Goal: Task Accomplishment & Management: Complete application form

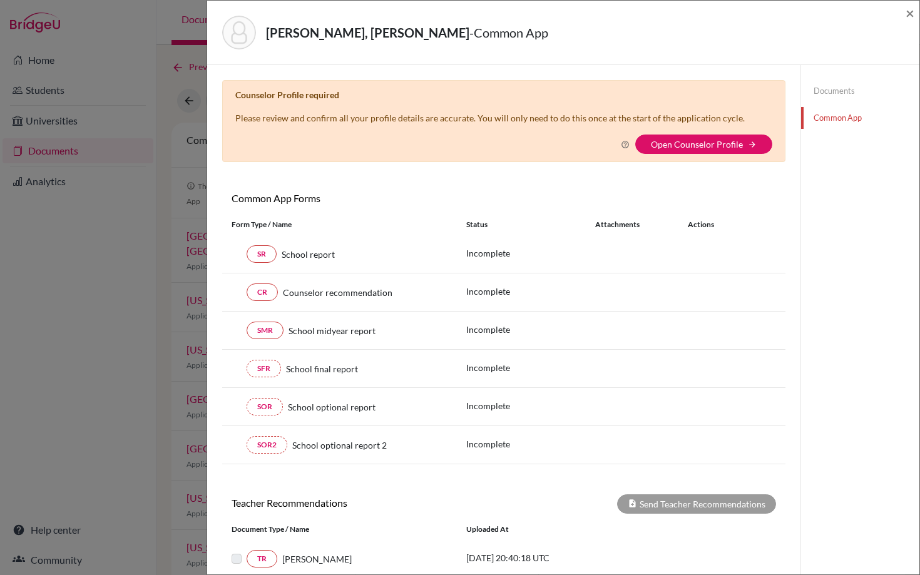
scroll to position [214, 0]
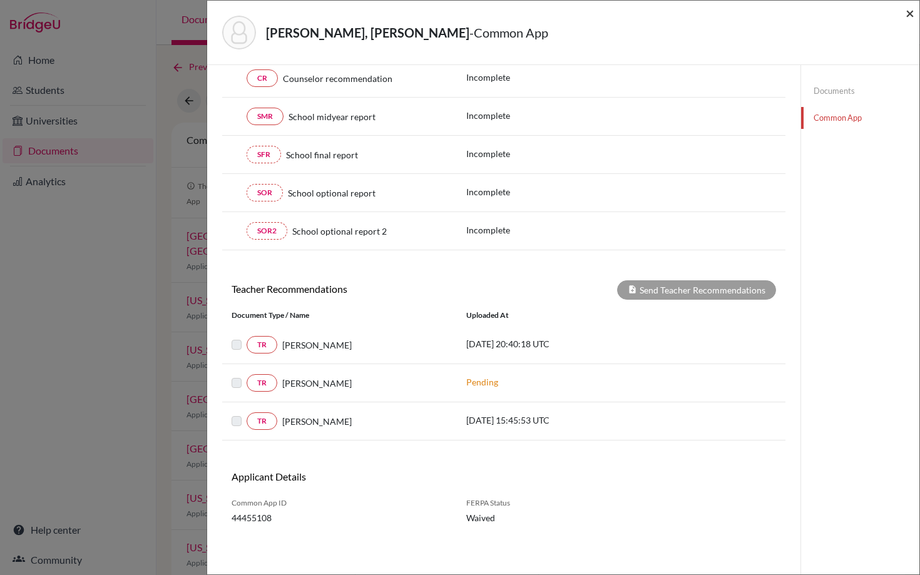
click at [908, 13] on span "×" at bounding box center [909, 13] width 9 height 18
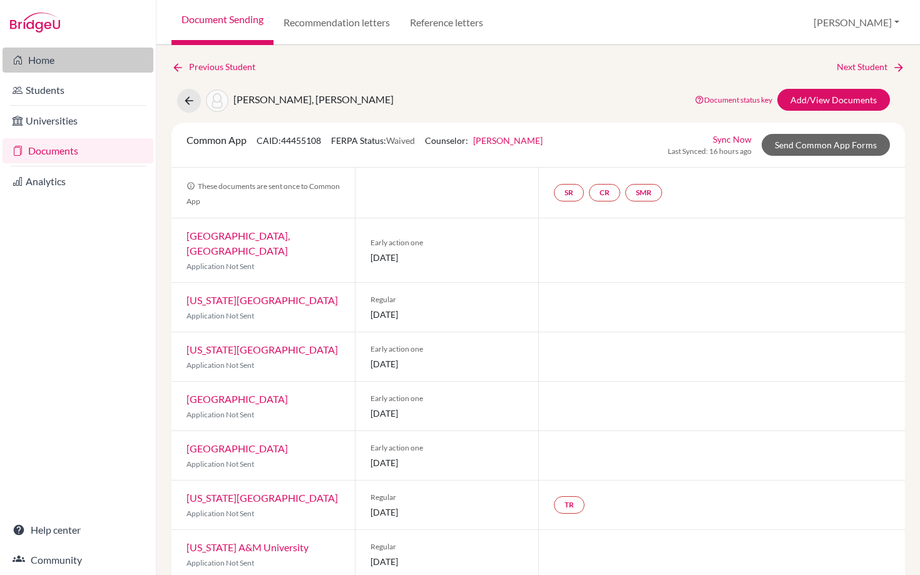
click at [43, 56] on link "Home" at bounding box center [78, 60] width 151 height 25
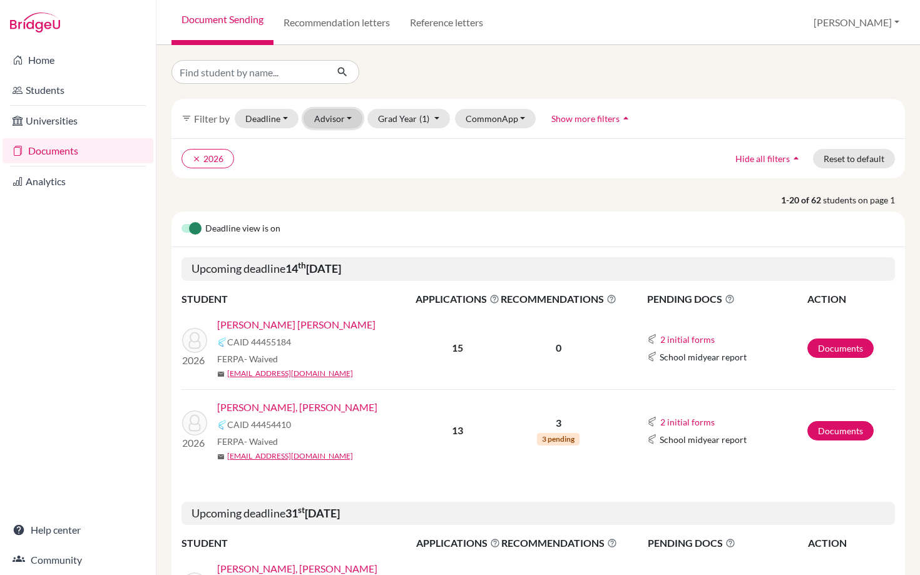
click at [330, 117] on button "Advisor" at bounding box center [332, 118] width 59 height 19
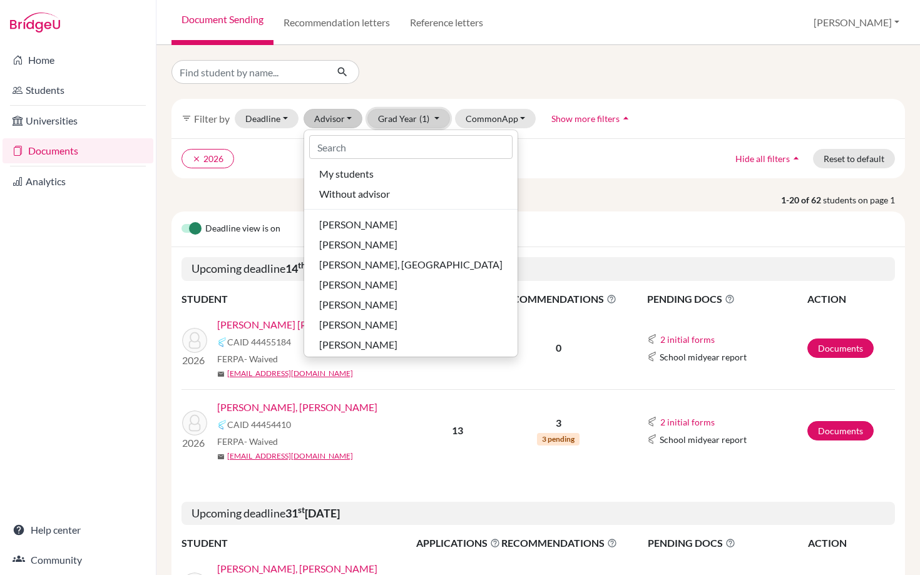
click at [401, 121] on button "Grad Year (1)" at bounding box center [408, 118] width 83 height 19
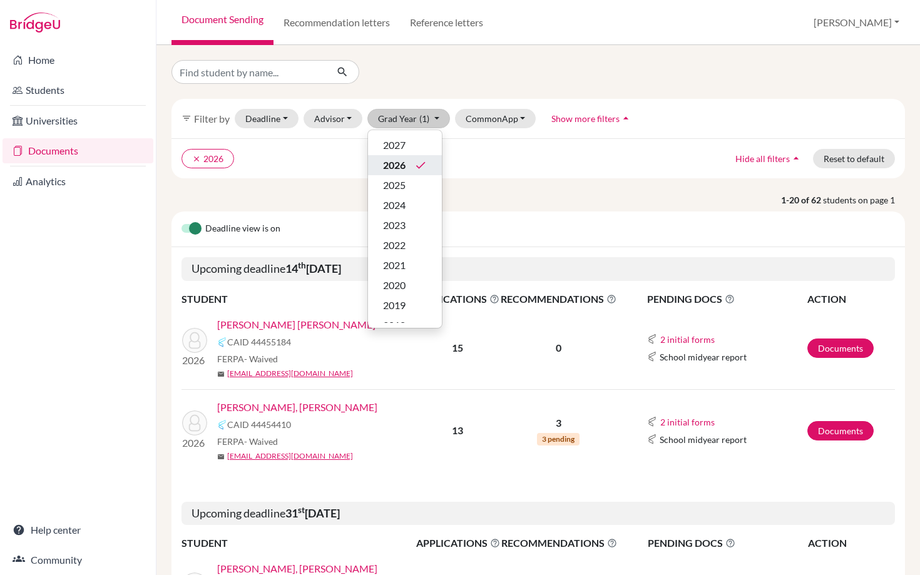
click at [393, 161] on span "2026" at bounding box center [394, 165] width 23 height 15
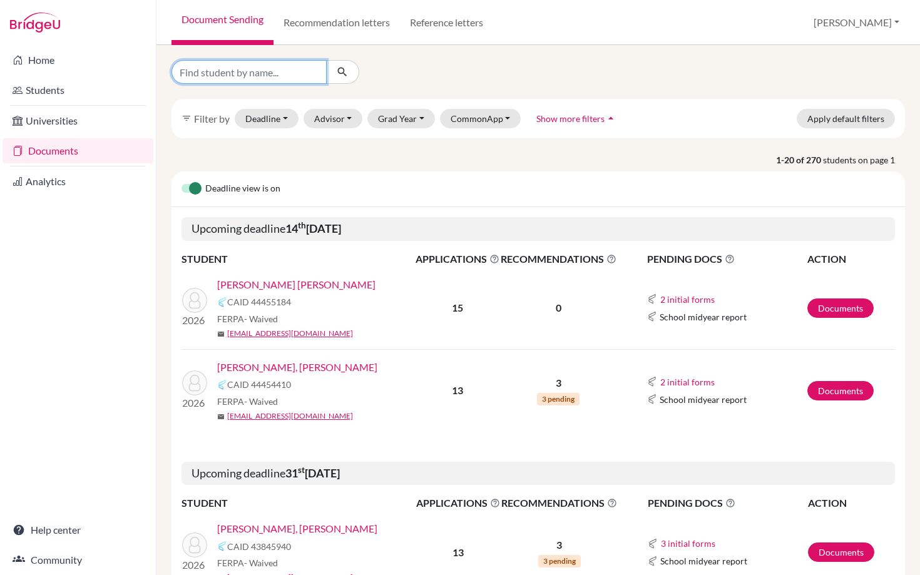
click at [238, 71] on input "Find student by name..." at bounding box center [248, 72] width 155 height 24
type input "matus"
click button "submit" at bounding box center [342, 72] width 33 height 24
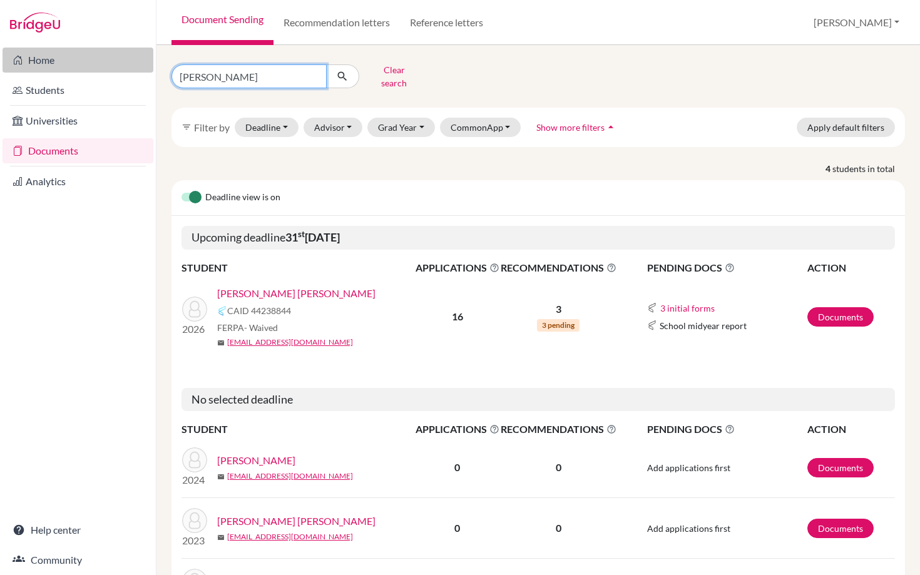
drag, startPoint x: 215, startPoint y: 68, endPoint x: 142, endPoint y: 68, distance: 72.6
click at [142, 68] on div "Home Students Universities Documents Analytics Help center Community Document S…" at bounding box center [460, 287] width 920 height 575
type input "gomez"
click button "submit" at bounding box center [342, 76] width 33 height 24
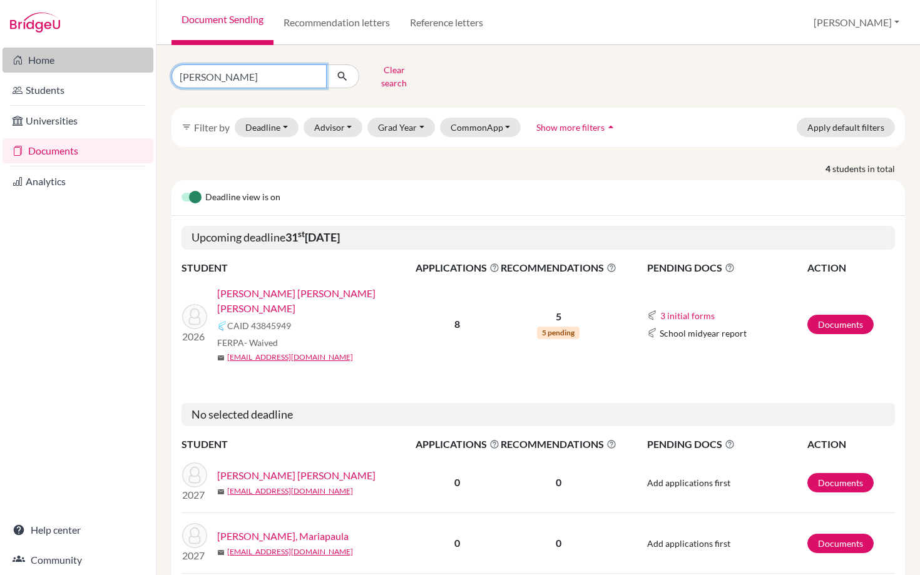
drag, startPoint x: 212, startPoint y: 71, endPoint x: 126, endPoint y: 71, distance: 85.7
click at [126, 71] on div "Home Students Universities Documents Analytics Help center Community Document S…" at bounding box center [460, 287] width 920 height 575
type input "cheng"
click button "submit" at bounding box center [342, 76] width 33 height 24
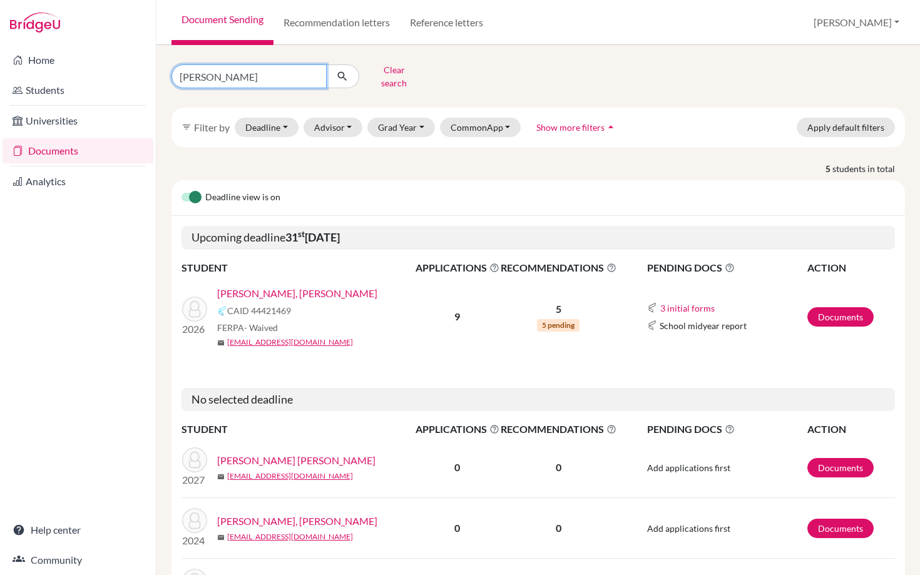
drag, startPoint x: 216, startPoint y: 69, endPoint x: 162, endPoint y: 69, distance: 54.4
click at [162, 69] on div "cheng Clear search" at bounding box center [287, 76] width 251 height 33
type input "eug"
click button "submit" at bounding box center [342, 76] width 33 height 24
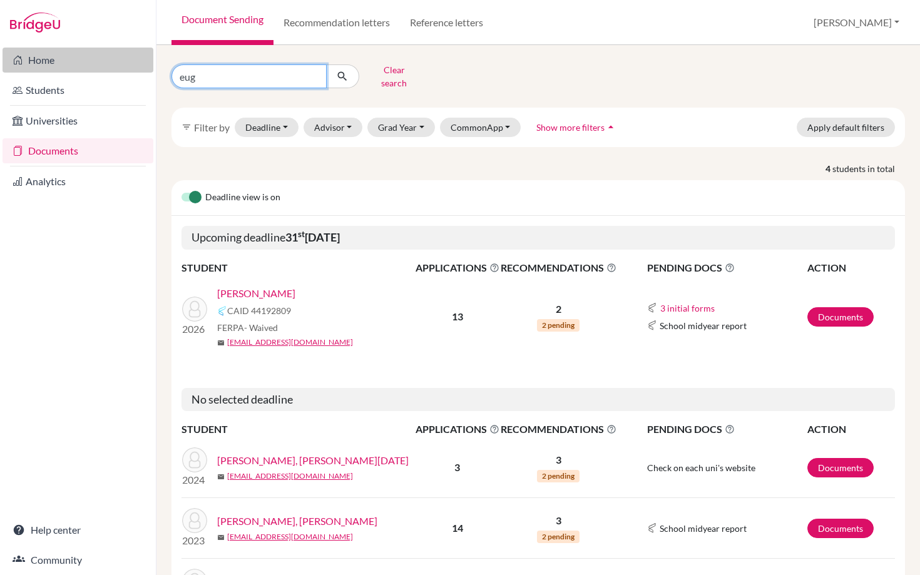
drag, startPoint x: 200, startPoint y: 72, endPoint x: 129, endPoint y: 72, distance: 71.3
click at [129, 72] on div "Home Students Universities Documents Analytics Help center Community Document S…" at bounding box center [460, 287] width 920 height 575
type input "castro"
click button "submit" at bounding box center [342, 76] width 33 height 24
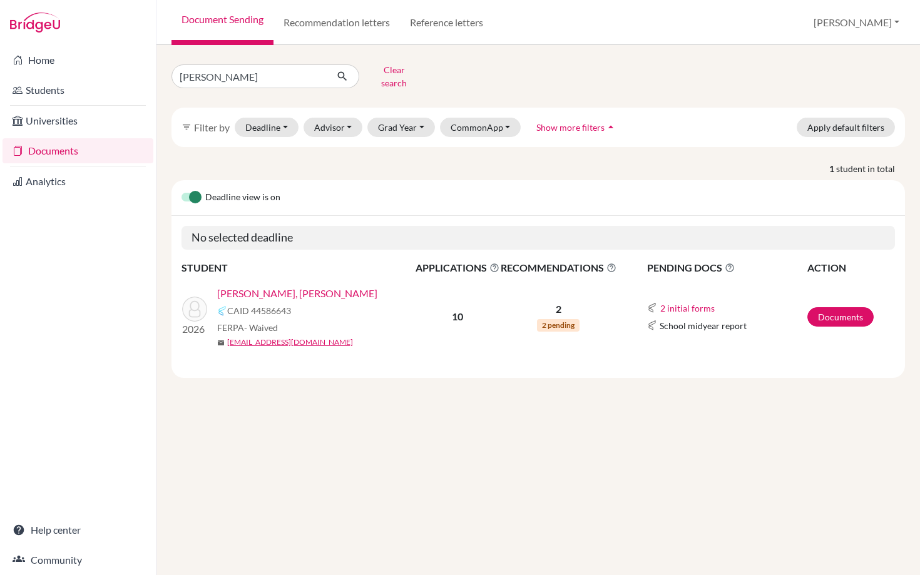
click at [307, 286] on link "Castro Martinez III, Celso Miguel" at bounding box center [297, 293] width 160 height 15
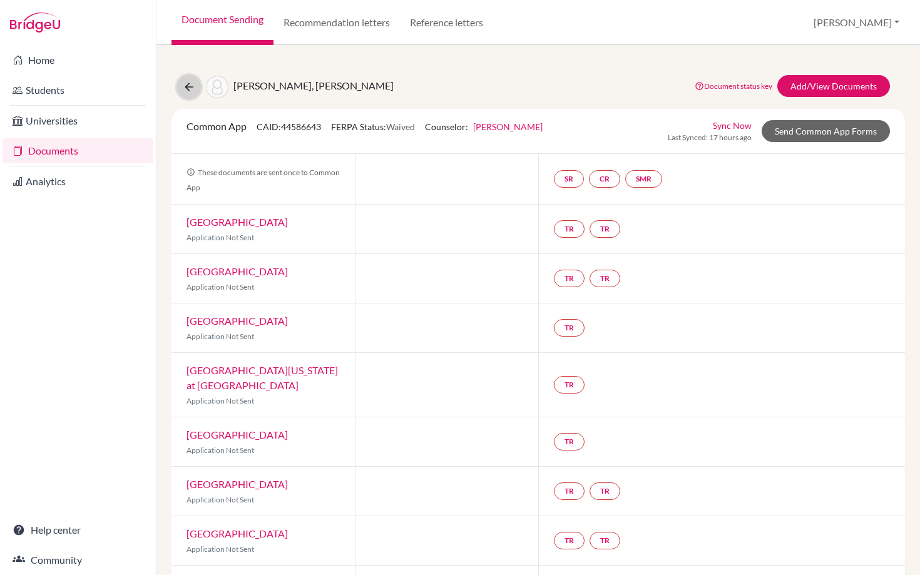
click at [186, 84] on icon at bounding box center [189, 87] width 13 height 13
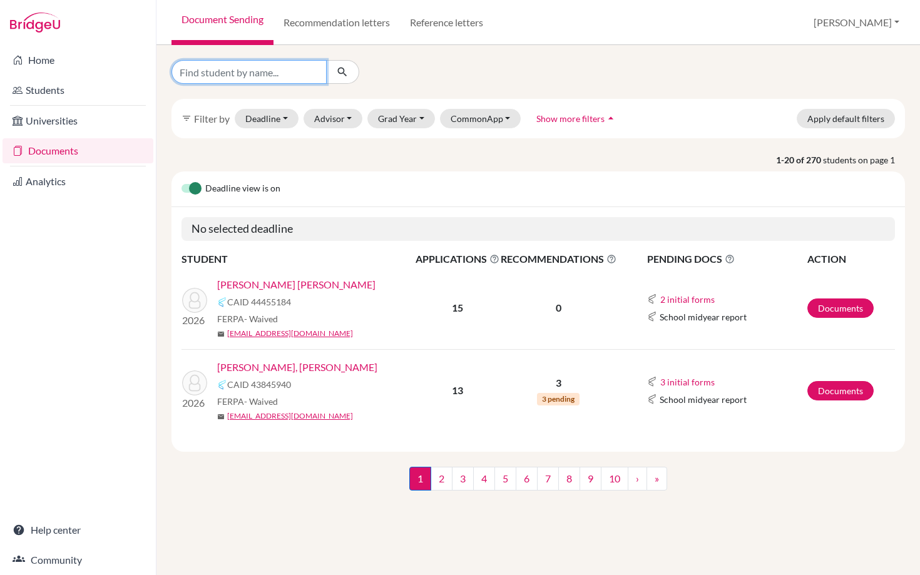
click at [191, 74] on input "Find student by name..." at bounding box center [248, 72] width 155 height 24
type input "per"
click button "submit" at bounding box center [342, 72] width 33 height 24
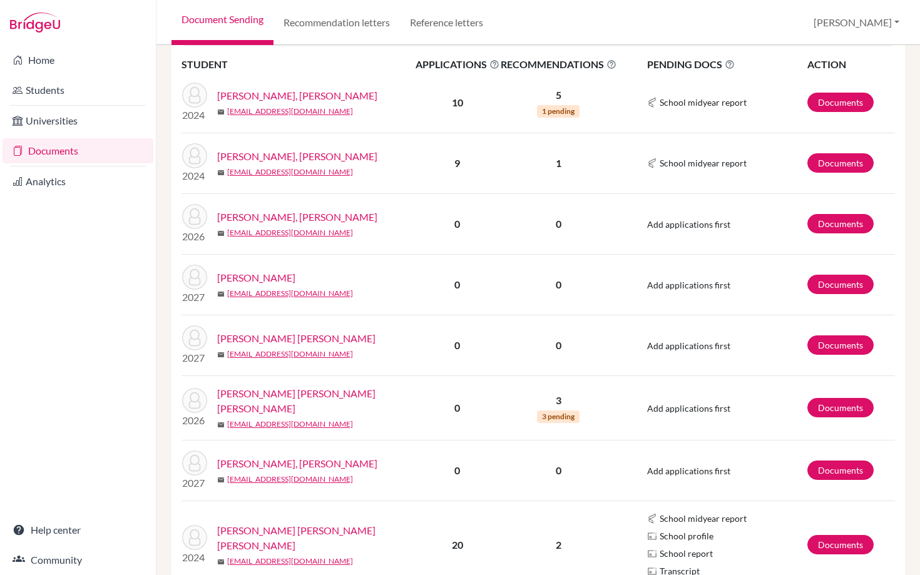
scroll to position [239, 0]
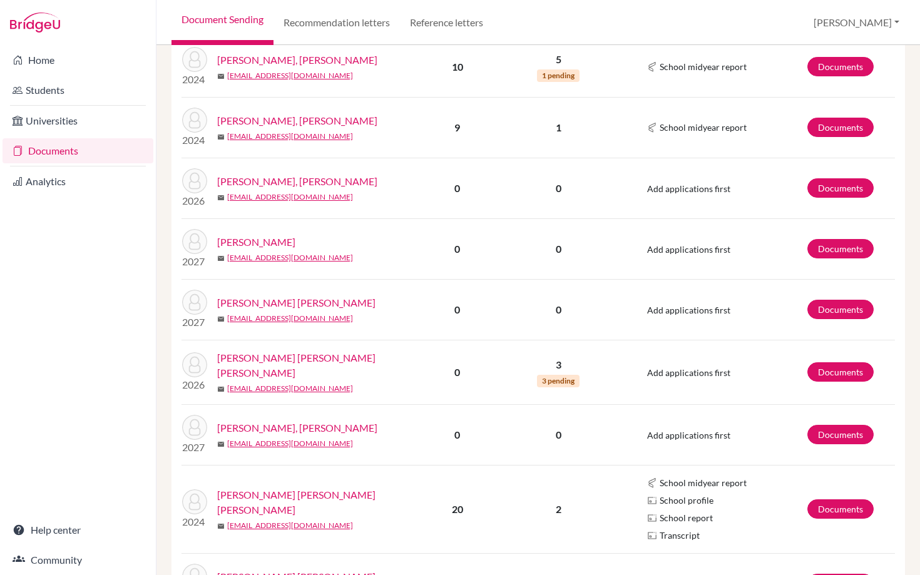
click at [292, 353] on link "Pereira Lopez, Sofia Maria Jose" at bounding box center [320, 365] width 206 height 30
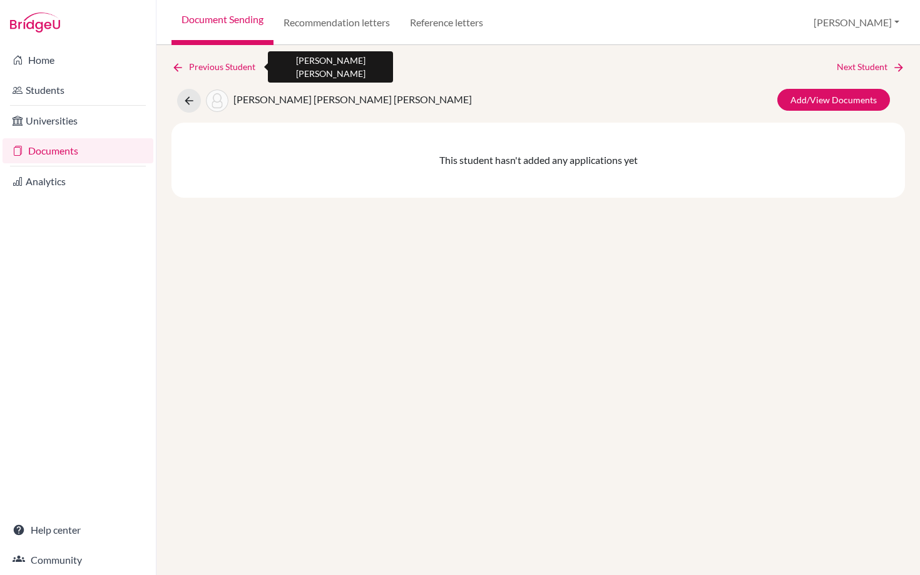
click at [210, 67] on link "Previous Student" at bounding box center [218, 67] width 94 height 14
click at [54, 148] on link "Documents" at bounding box center [78, 150] width 151 height 25
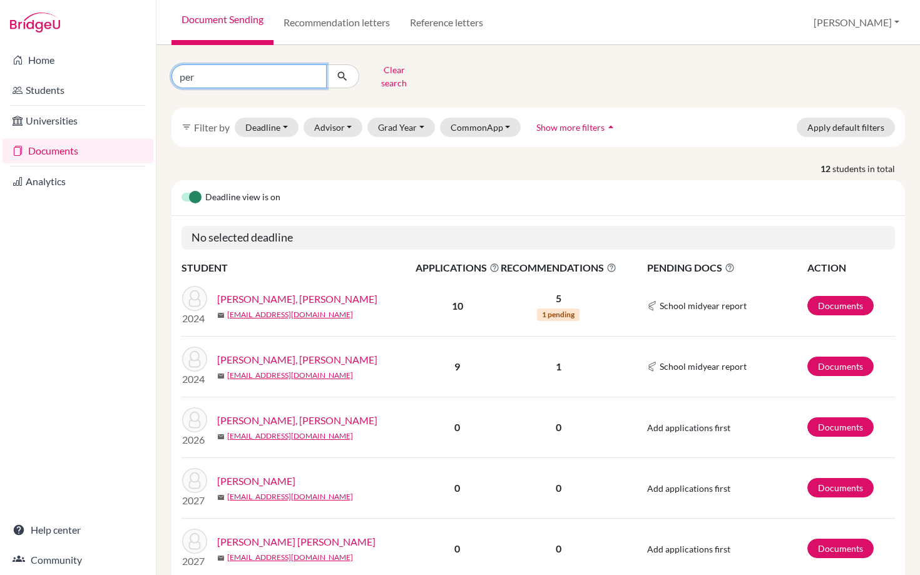
drag, startPoint x: 203, startPoint y: 75, endPoint x: 166, endPoint y: 75, distance: 36.3
click at [166, 75] on div "per Clear search" at bounding box center [287, 76] width 251 height 33
type input "sandino"
click button "submit" at bounding box center [342, 76] width 33 height 24
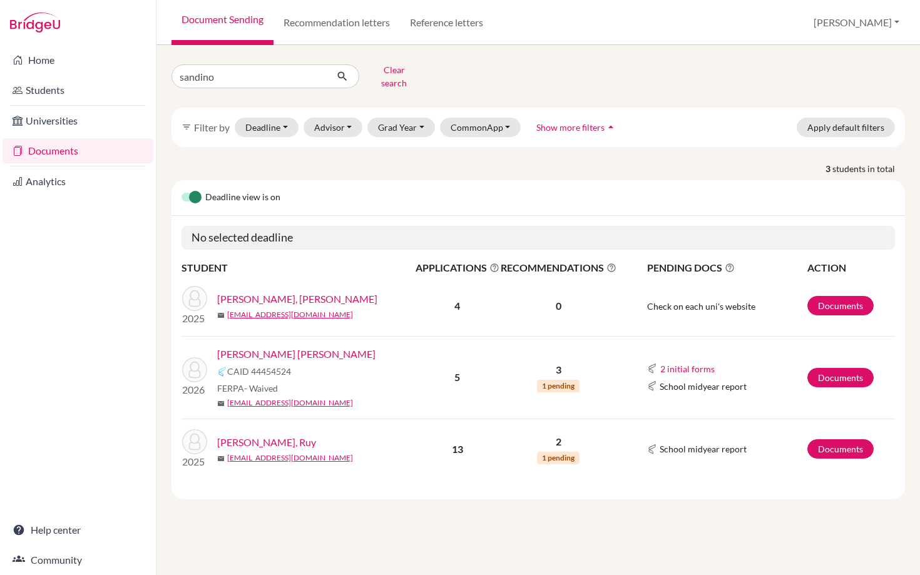
click at [296, 347] on link "Sandino Arguello, Ana Sofia" at bounding box center [296, 354] width 158 height 15
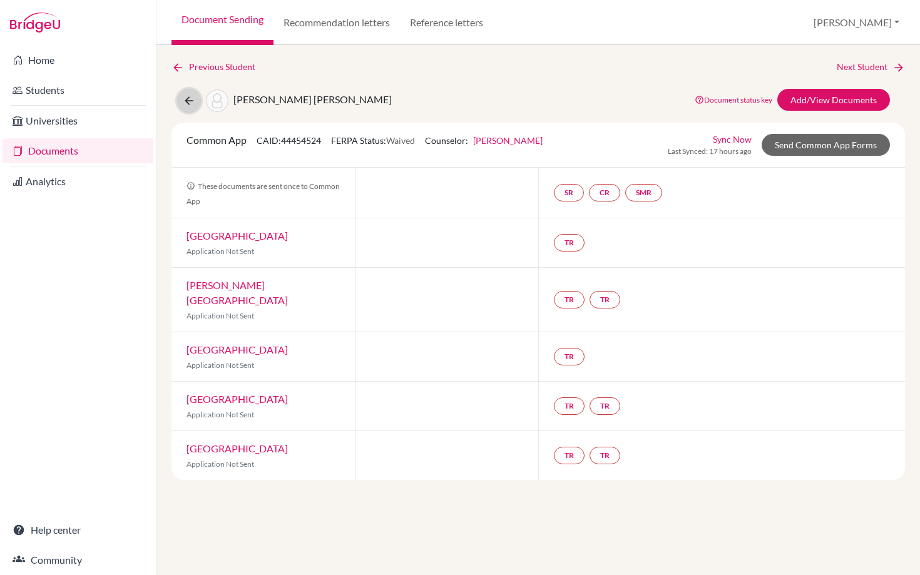
click at [186, 98] on icon at bounding box center [189, 100] width 13 height 13
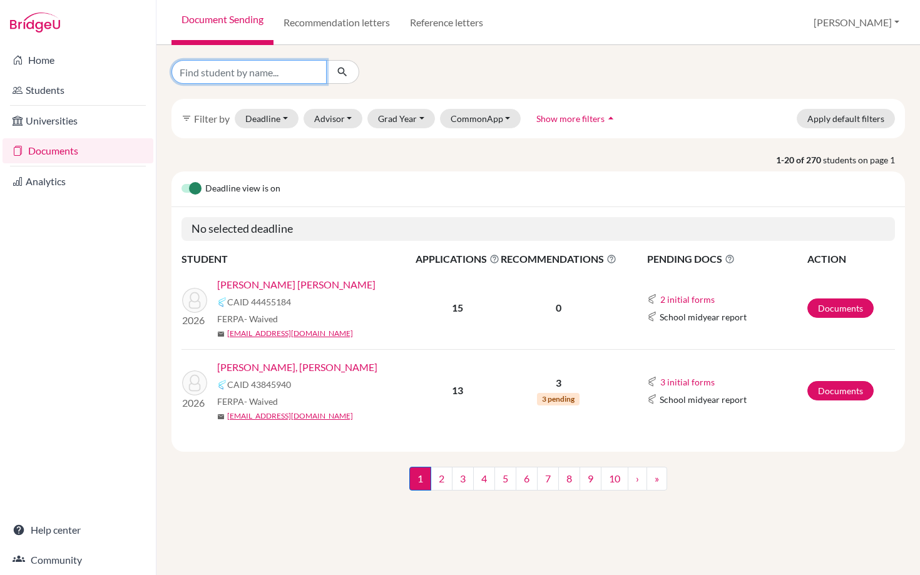
click at [228, 71] on input "Find student by name..." at bounding box center [248, 72] width 155 height 24
type input "gut"
click button "submit" at bounding box center [342, 72] width 33 height 24
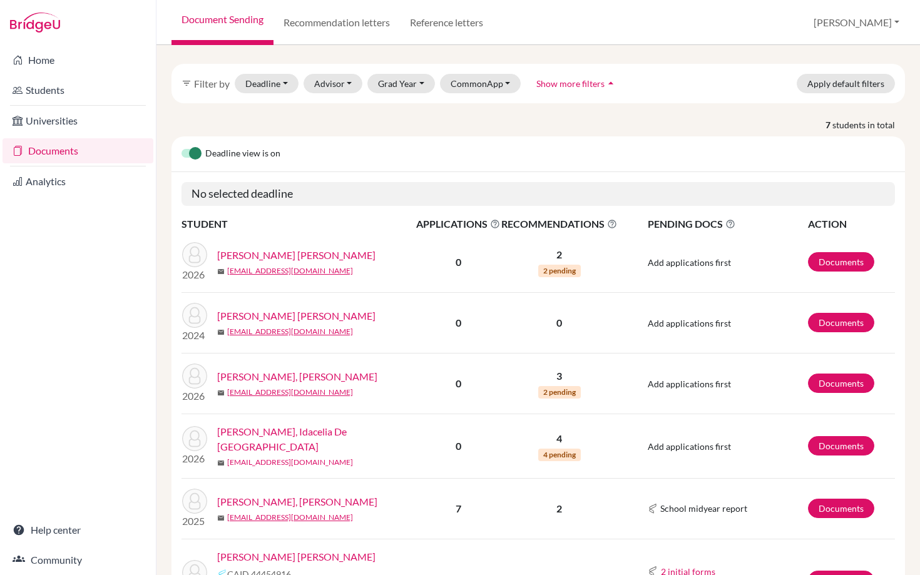
scroll to position [48, 0]
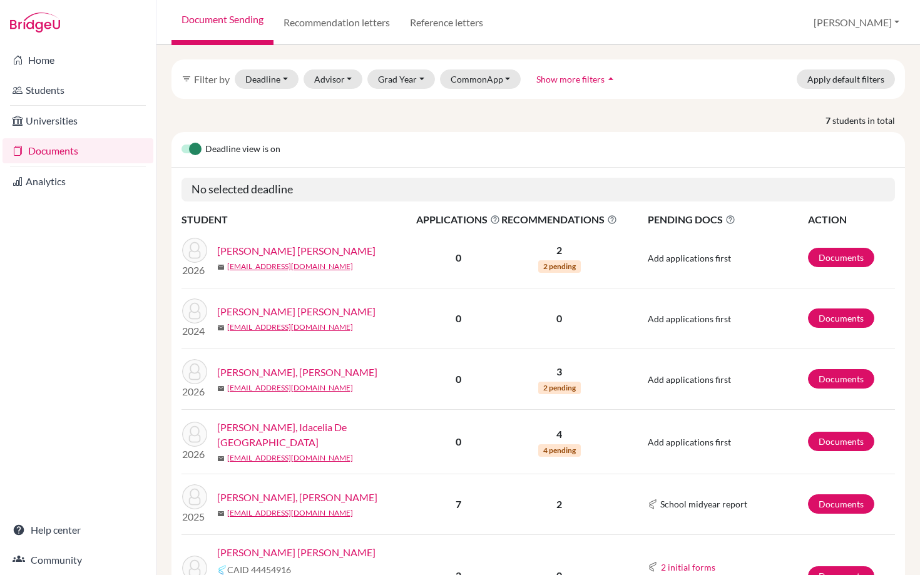
click at [320, 425] on link "[PERSON_NAME], Idacelia De [GEOGRAPHIC_DATA]" at bounding box center [320, 435] width 207 height 30
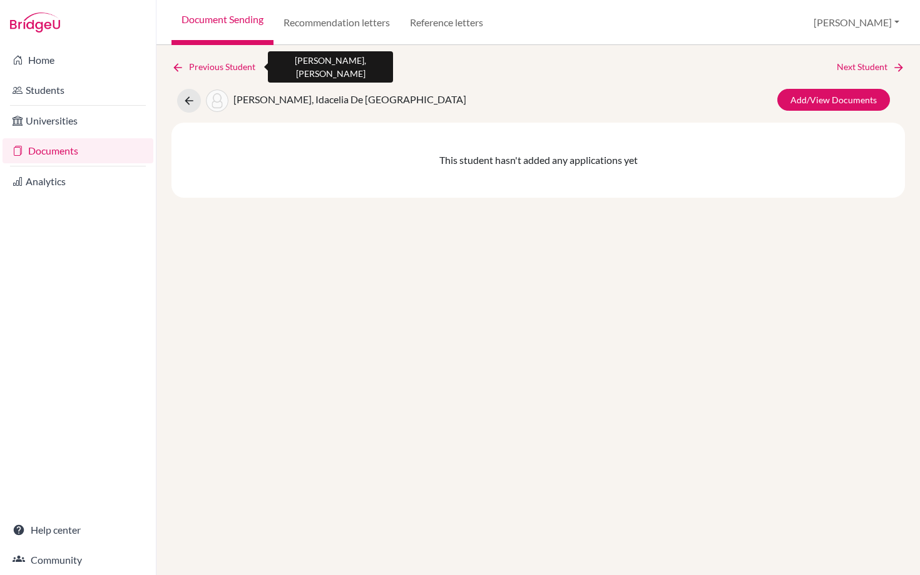
click at [173, 69] on icon at bounding box center [177, 67] width 13 height 13
click at [200, 66] on link "Previous Student" at bounding box center [218, 67] width 94 height 14
click at [225, 28] on link "Document Sending" at bounding box center [222, 22] width 102 height 45
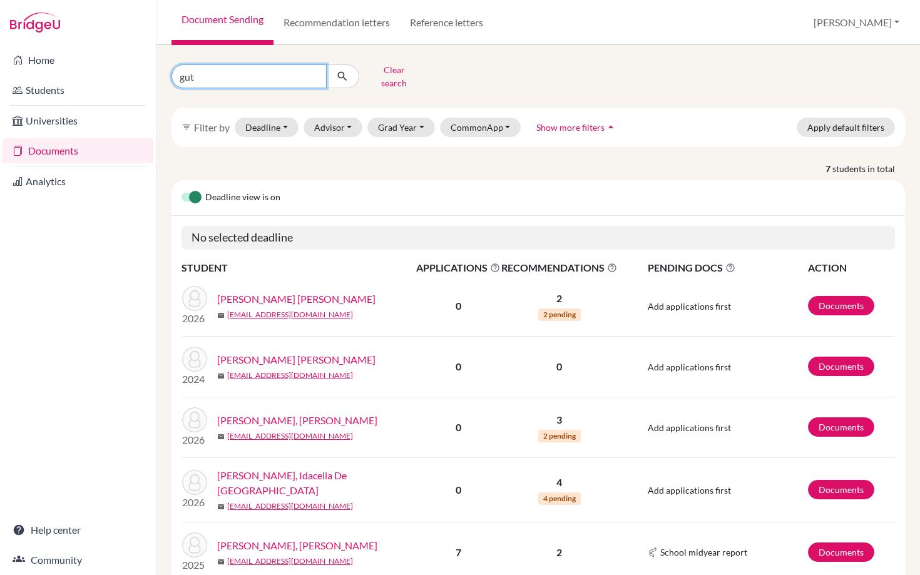
drag, startPoint x: 211, startPoint y: 72, endPoint x: 172, endPoint y: 71, distance: 38.8
click at [171, 71] on input "gut" at bounding box center [248, 76] width 155 height 24
type input "[PERSON_NAME]"
click button "submit" at bounding box center [342, 76] width 33 height 24
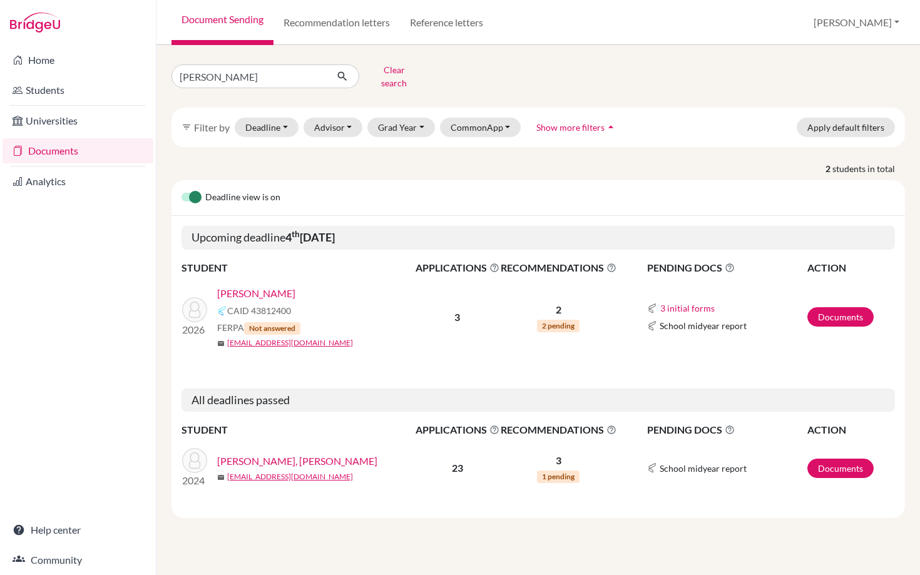
click at [248, 286] on link "[PERSON_NAME]" at bounding box center [256, 293] width 78 height 15
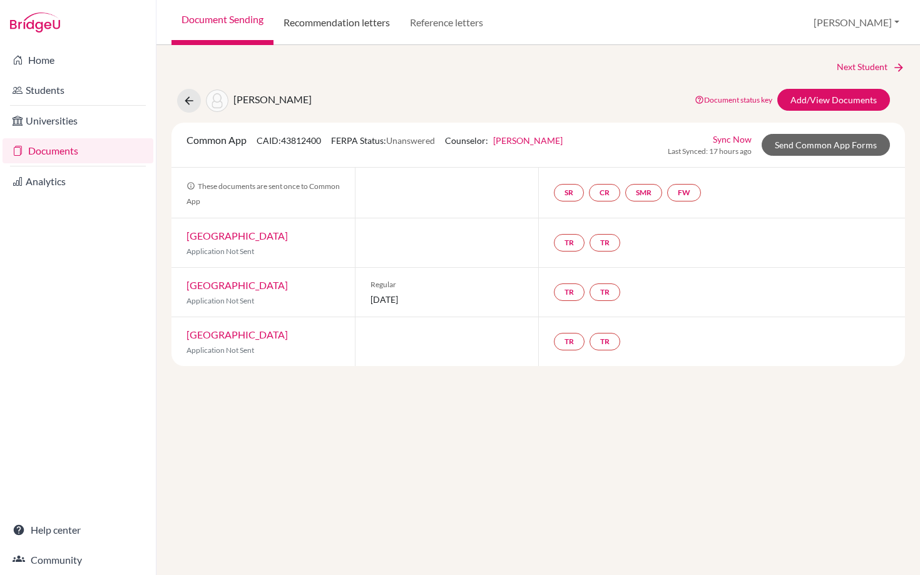
click at [313, 18] on link "Recommendation letters" at bounding box center [336, 22] width 126 height 45
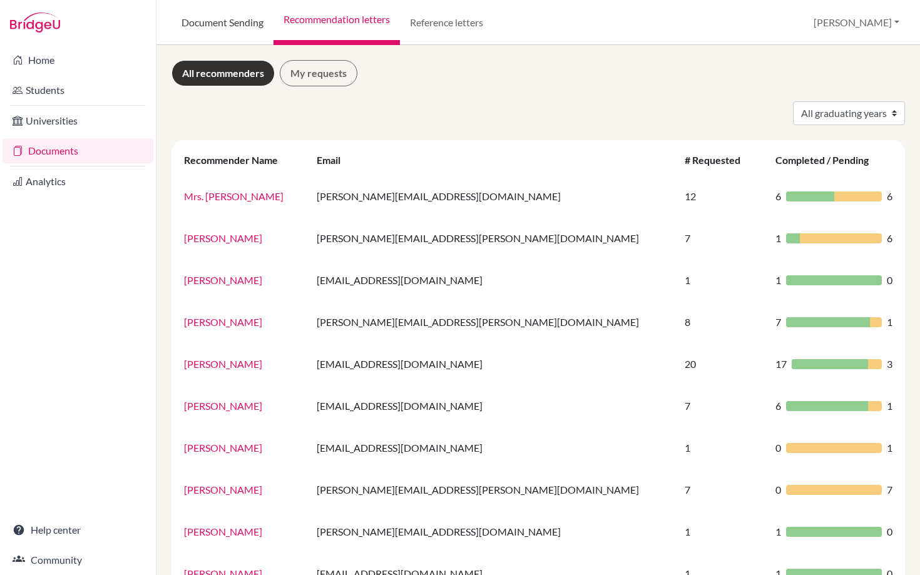
click at [213, 19] on link "Document Sending" at bounding box center [222, 22] width 102 height 45
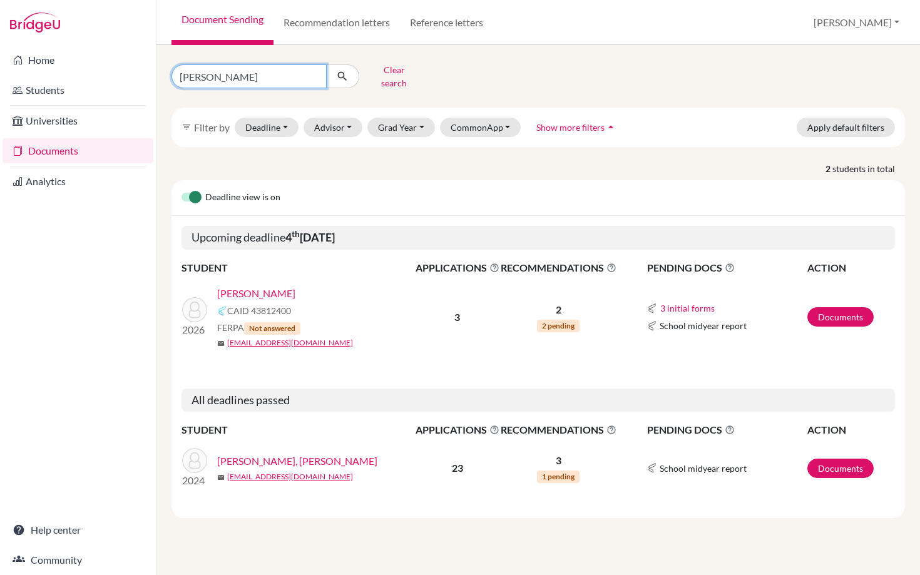
drag, startPoint x: 205, startPoint y: 69, endPoint x: 160, endPoint y: 69, distance: 45.7
click at [160, 69] on div "[PERSON_NAME] Clear search filter_list Filter by Deadline - Select a date range…" at bounding box center [537, 310] width 763 height 530
type input "beq"
click button "submit" at bounding box center [342, 76] width 33 height 24
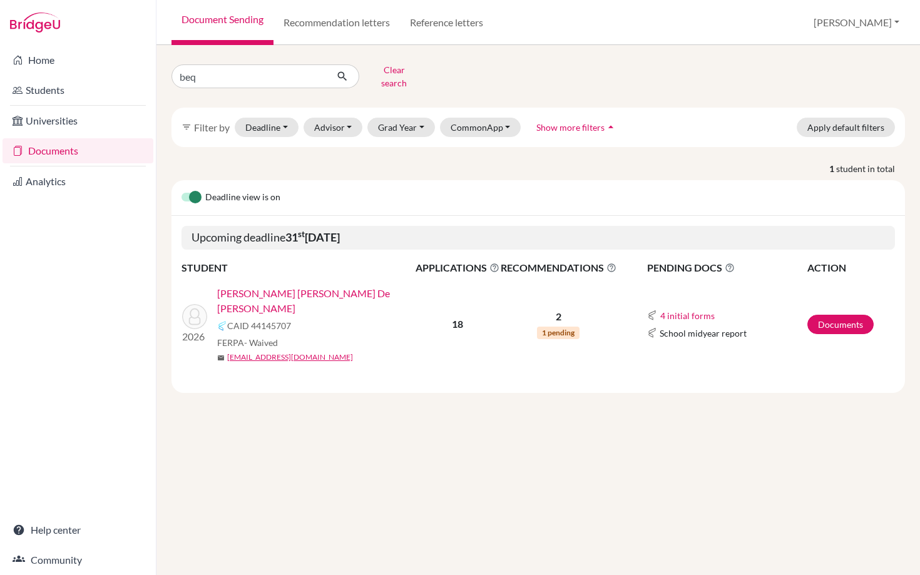
click at [299, 286] on link "[PERSON_NAME] [PERSON_NAME] De [PERSON_NAME]" at bounding box center [320, 301] width 206 height 30
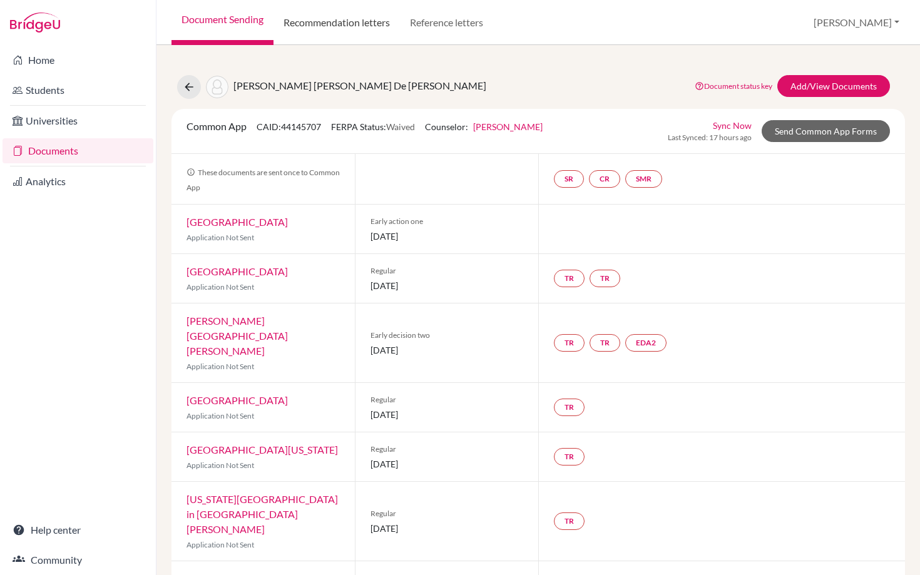
click at [335, 17] on link "Recommendation letters" at bounding box center [336, 22] width 126 height 45
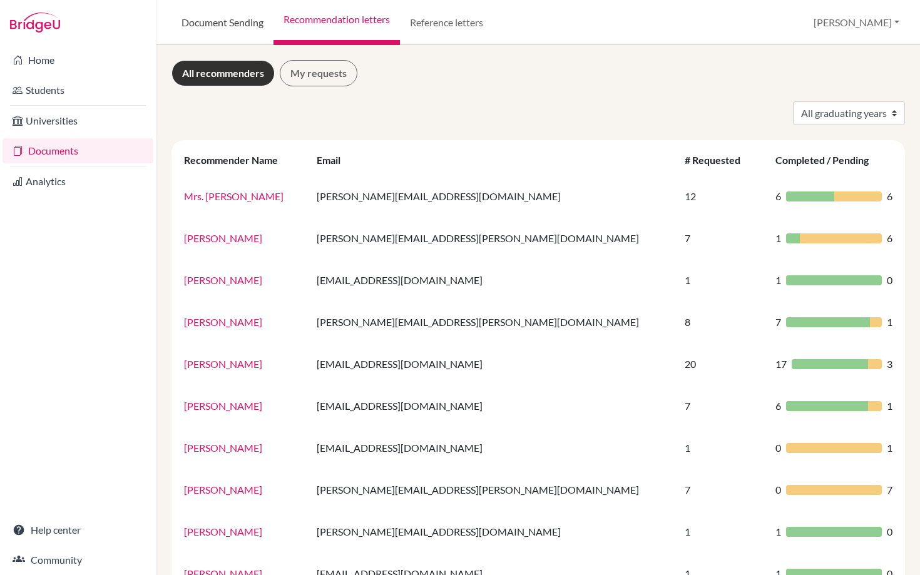
click at [213, 18] on link "Document Sending" at bounding box center [222, 22] width 102 height 45
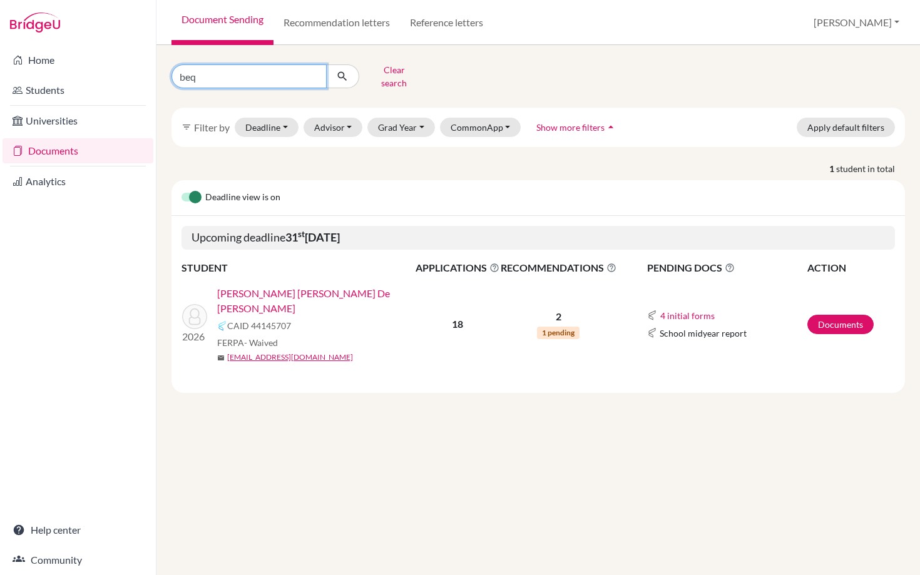
drag, startPoint x: 205, startPoint y: 74, endPoint x: 113, endPoint y: 74, distance: 92.0
click at [113, 74] on div "Home Students Universities Documents Analytics Help center Community Document S…" at bounding box center [460, 287] width 920 height 575
type input "[PERSON_NAME]"
click button "submit" at bounding box center [342, 76] width 33 height 24
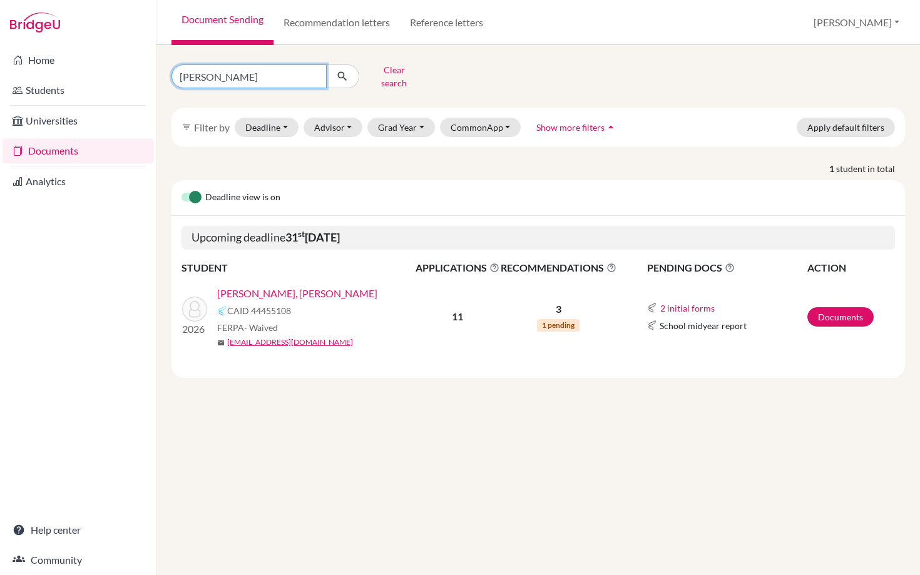
drag, startPoint x: 186, startPoint y: 77, endPoint x: 170, endPoint y: 76, distance: 16.9
click at [170, 76] on div "[PERSON_NAME] Clear search" at bounding box center [287, 76] width 251 height 33
drag, startPoint x: 221, startPoint y: 75, endPoint x: 143, endPoint y: 75, distance: 78.8
click at [143, 75] on div "Home Students Universities Documents Analytics Help center Community Document S…" at bounding box center [460, 287] width 920 height 575
type input "jung"
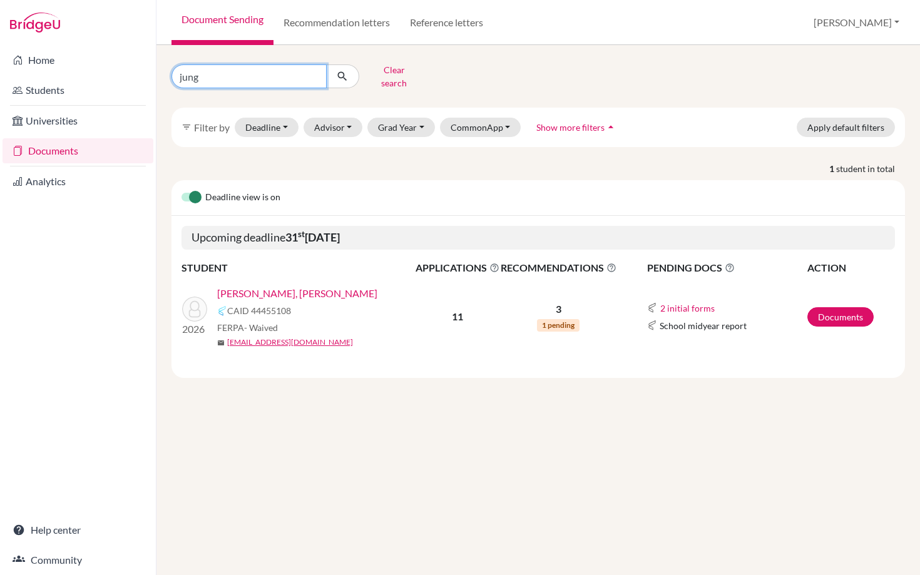
click button "submit" at bounding box center [342, 76] width 33 height 24
drag, startPoint x: 203, startPoint y: 71, endPoint x: 164, endPoint y: 71, distance: 38.8
click at [164, 71] on div "jung Clear search" at bounding box center [287, 76] width 251 height 33
type input "[PERSON_NAME]"
click button "submit" at bounding box center [342, 76] width 33 height 24
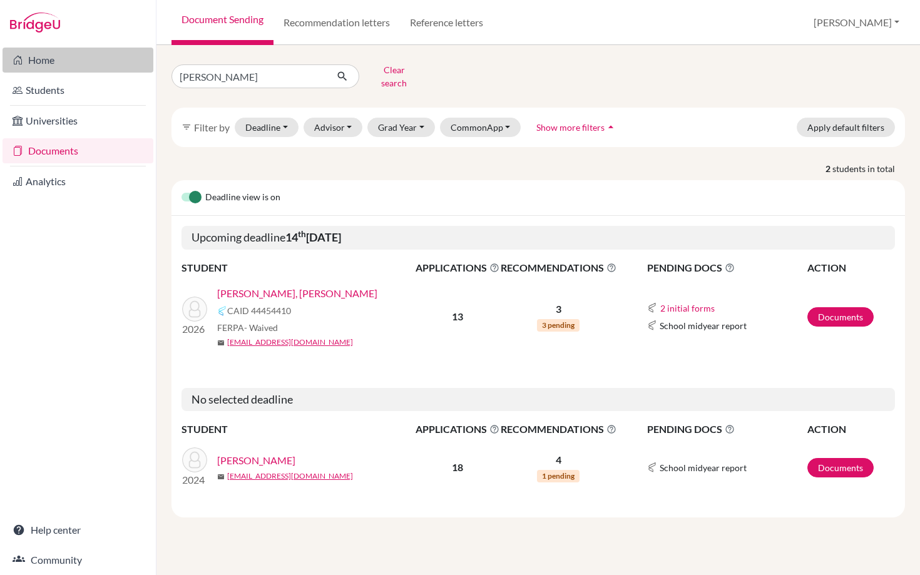
click at [46, 64] on link "Home" at bounding box center [78, 60] width 151 height 25
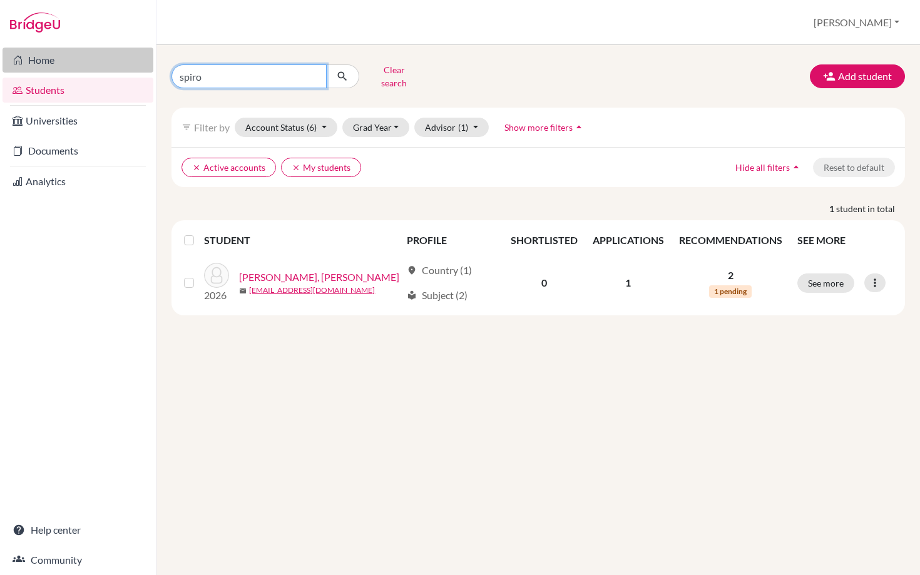
drag, startPoint x: 221, startPoint y: 69, endPoint x: 131, endPoint y: 69, distance: 90.7
click at [131, 69] on div "Home Students Universities Documents Analytics Help center Community Students o…" at bounding box center [460, 287] width 920 height 575
type input "[PERSON_NAME]"
click button "submit" at bounding box center [342, 76] width 33 height 24
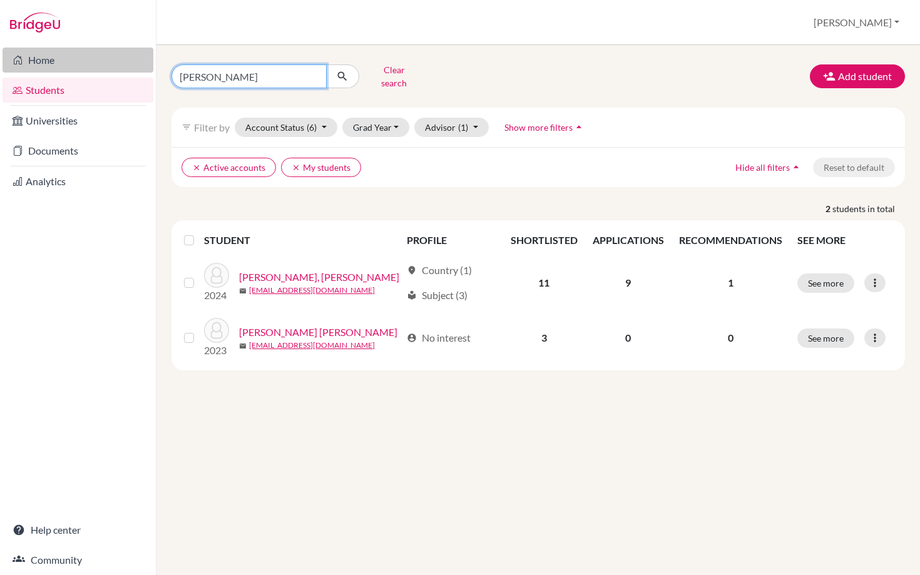
drag, startPoint x: 216, startPoint y: 69, endPoint x: 147, endPoint y: 69, distance: 69.4
click at [147, 69] on div "Home Students Universities Documents Analytics Help center Community Students o…" at bounding box center [460, 287] width 920 height 575
type input "arana"
click button "submit" at bounding box center [342, 76] width 33 height 24
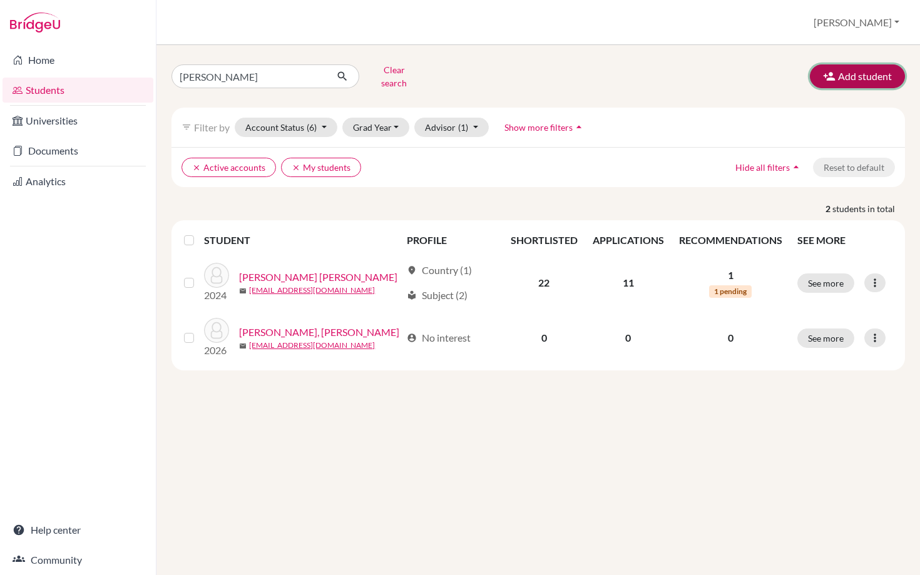
click at [846, 76] on button "Add student" at bounding box center [856, 76] width 95 height 24
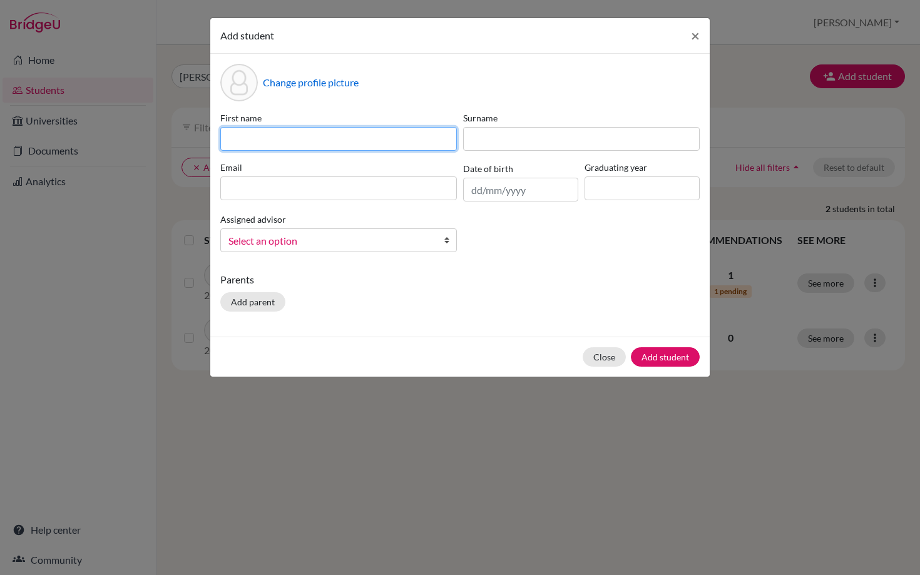
click at [315, 139] on input at bounding box center [338, 139] width 236 height 24
type input "Carlos"
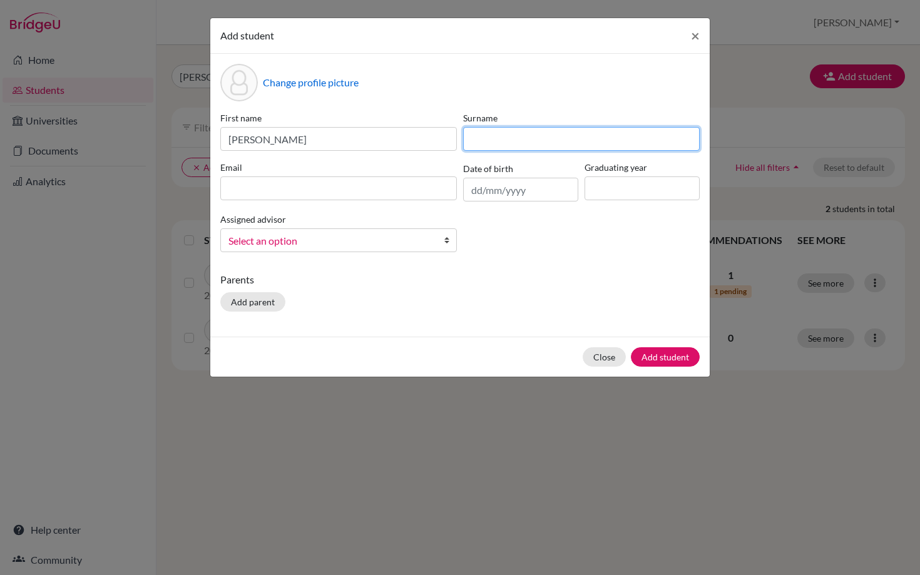
click at [484, 146] on input at bounding box center [581, 139] width 236 height 24
type input "Arana"
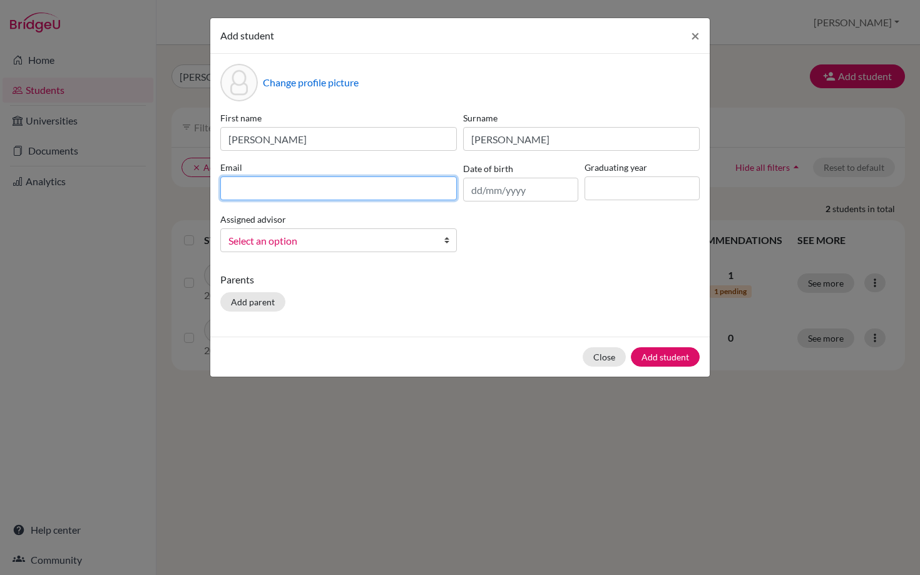
click at [245, 192] on input at bounding box center [338, 188] width 236 height 24
type input "caranap@ans.edu.ni"
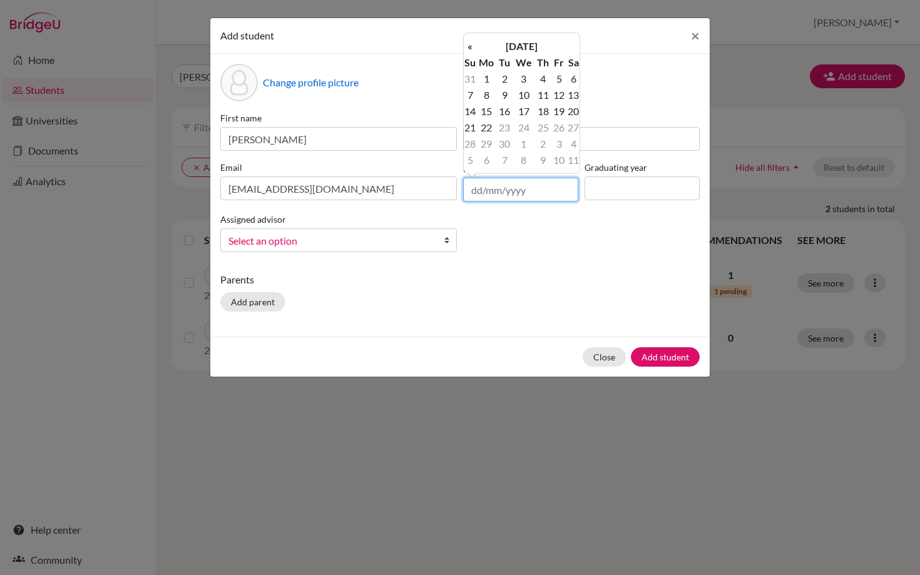
click at [487, 186] on input "text" at bounding box center [520, 190] width 115 height 24
click at [472, 49] on th "«" at bounding box center [470, 46] width 13 height 16
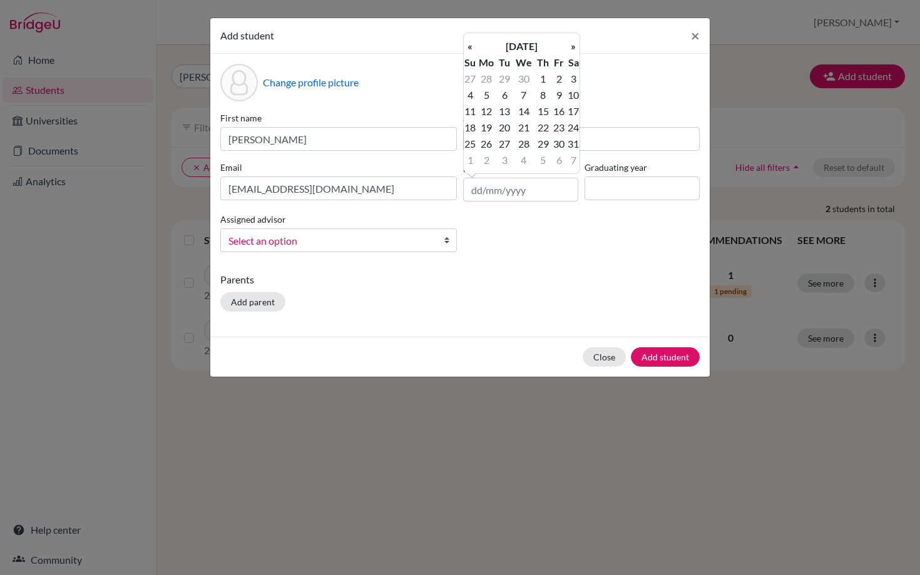
click at [472, 49] on th "«" at bounding box center [470, 46] width 13 height 16
type input "07/02/2008"
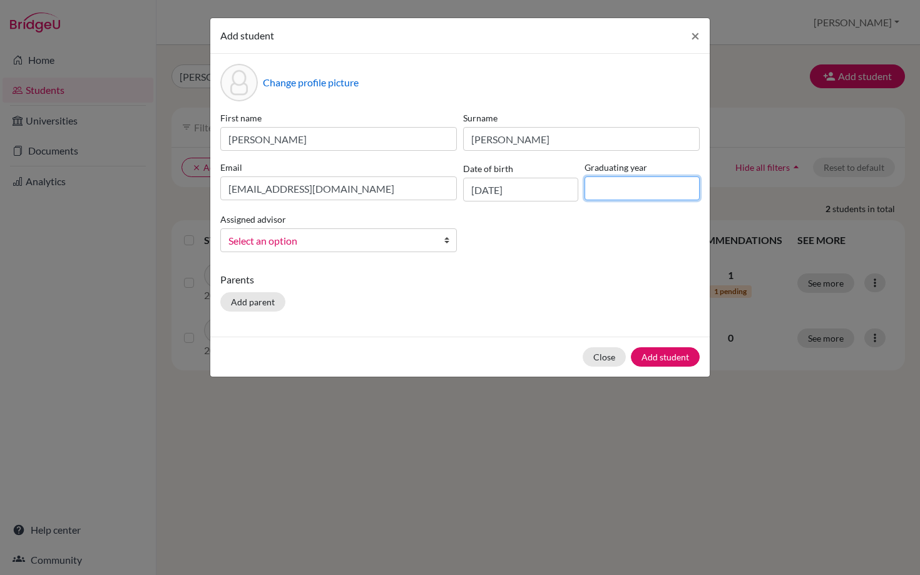
click at [599, 190] on input at bounding box center [641, 188] width 115 height 24
type input "2026"
click at [410, 245] on span "Select an option" at bounding box center [330, 241] width 204 height 16
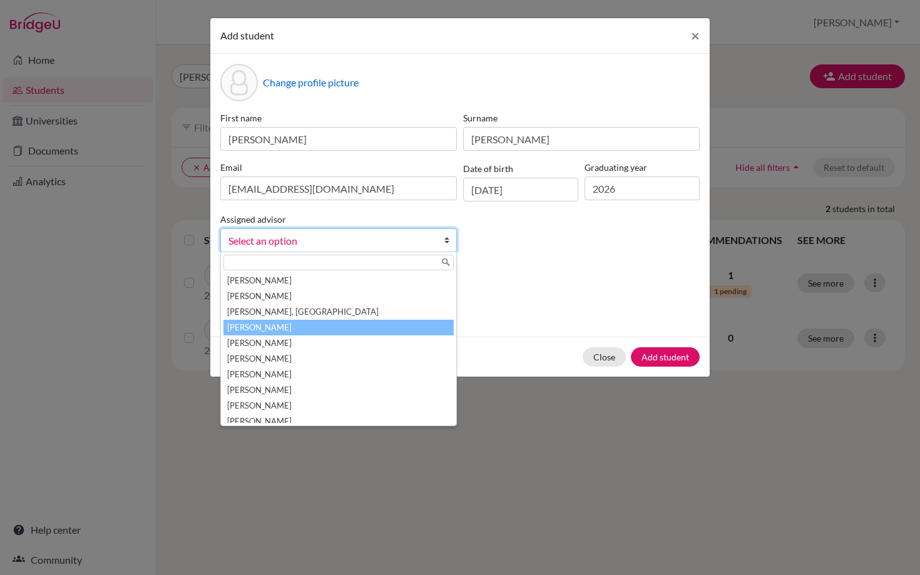
click at [284, 327] on li "Falbo, Julie" at bounding box center [338, 328] width 230 height 16
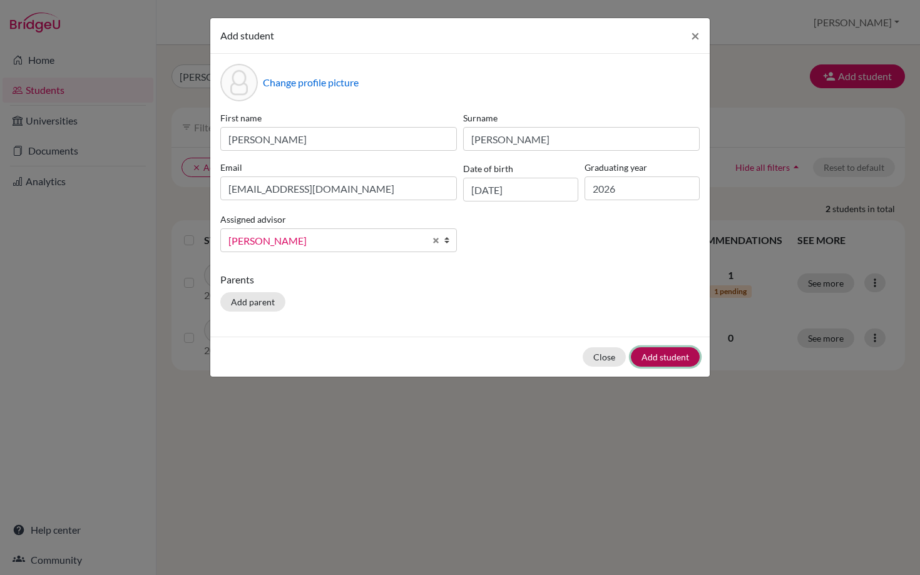
click at [657, 358] on button "Add student" at bounding box center [665, 356] width 69 height 19
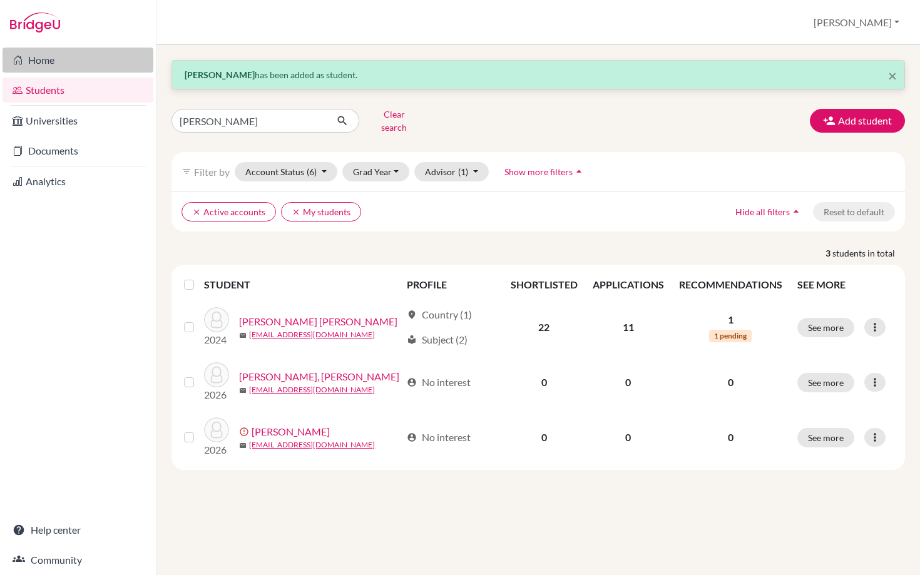
click at [34, 58] on link "Home" at bounding box center [78, 60] width 151 height 25
